Goal: Check status: Check status

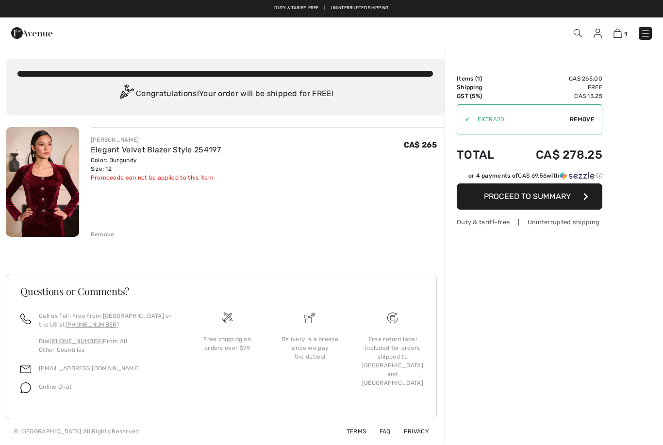
click at [588, 123] on span "Remove" at bounding box center [582, 119] width 24 height 9
click at [600, 30] on img at bounding box center [598, 34] width 8 height 10
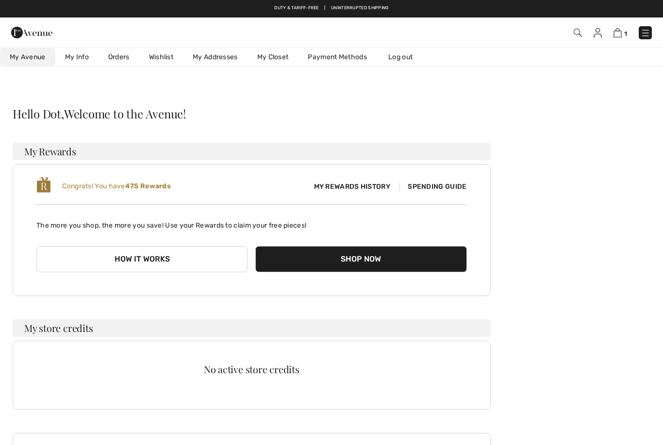
click at [118, 60] on link "Orders" at bounding box center [119, 57] width 41 height 18
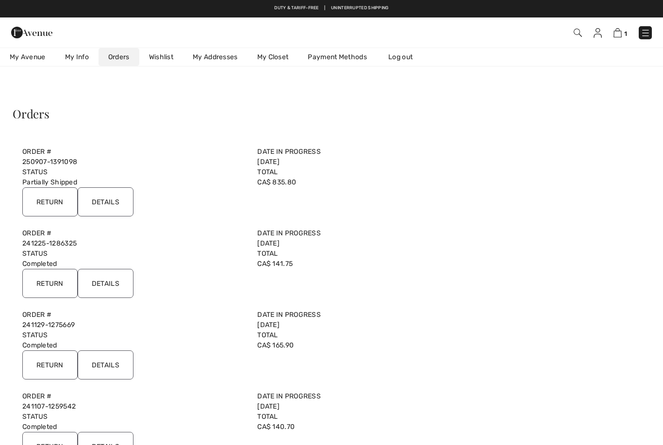
click at [320, 146] on div "Order # 250907-1391098 Date in Progress 2025-09-07 Status Partially Shipped Tot…" at bounding box center [252, 184] width 478 height 82
click at [110, 210] on input "Details" at bounding box center [106, 201] width 56 height 29
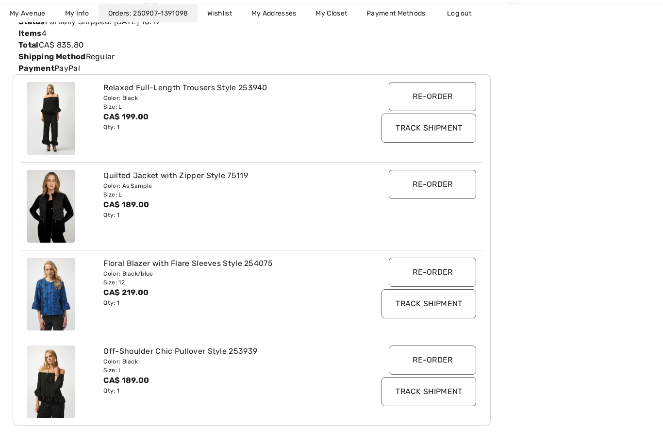
scroll to position [146, 0]
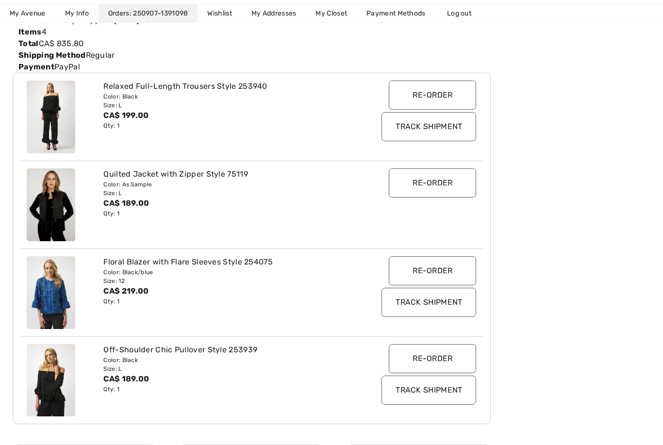
click at [445, 126] on input "Track Shipment" at bounding box center [428, 126] width 95 height 29
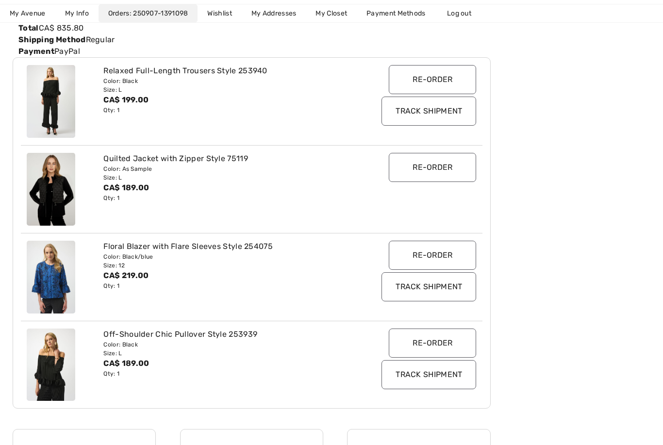
click at [464, 291] on input "Track Shipment" at bounding box center [428, 286] width 95 height 29
